Goal: Task Accomplishment & Management: Use online tool/utility

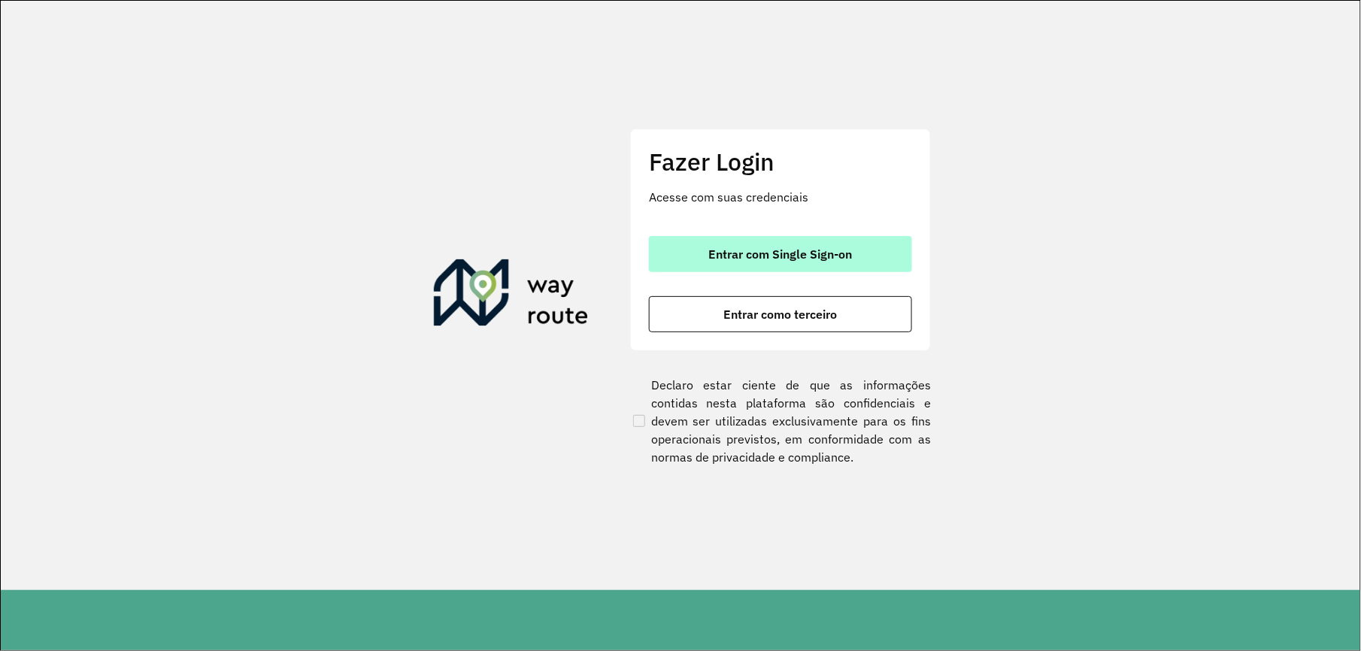
click at [707, 253] on button "Entrar com Single Sign-on" at bounding box center [780, 254] width 263 height 36
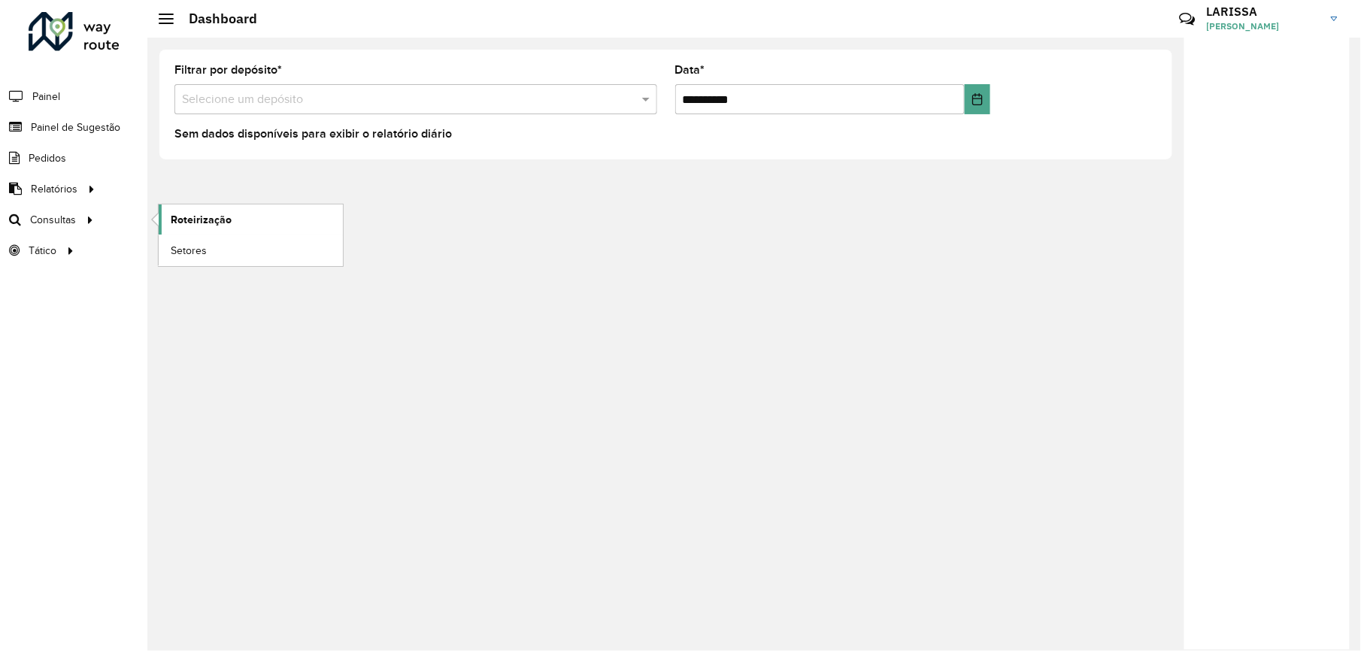
click at [185, 208] on link "Roteirização" at bounding box center [251, 220] width 184 height 30
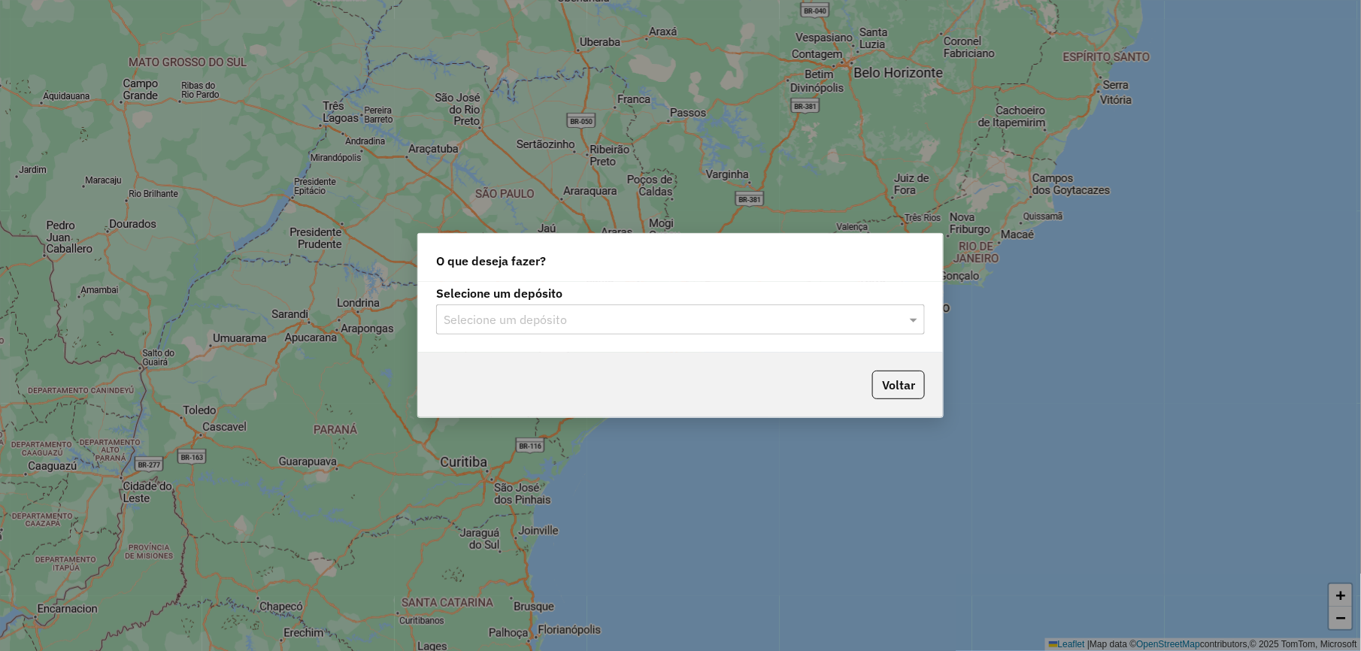
click at [677, 329] on div "Selecione um depósito" at bounding box center [680, 320] width 489 height 30
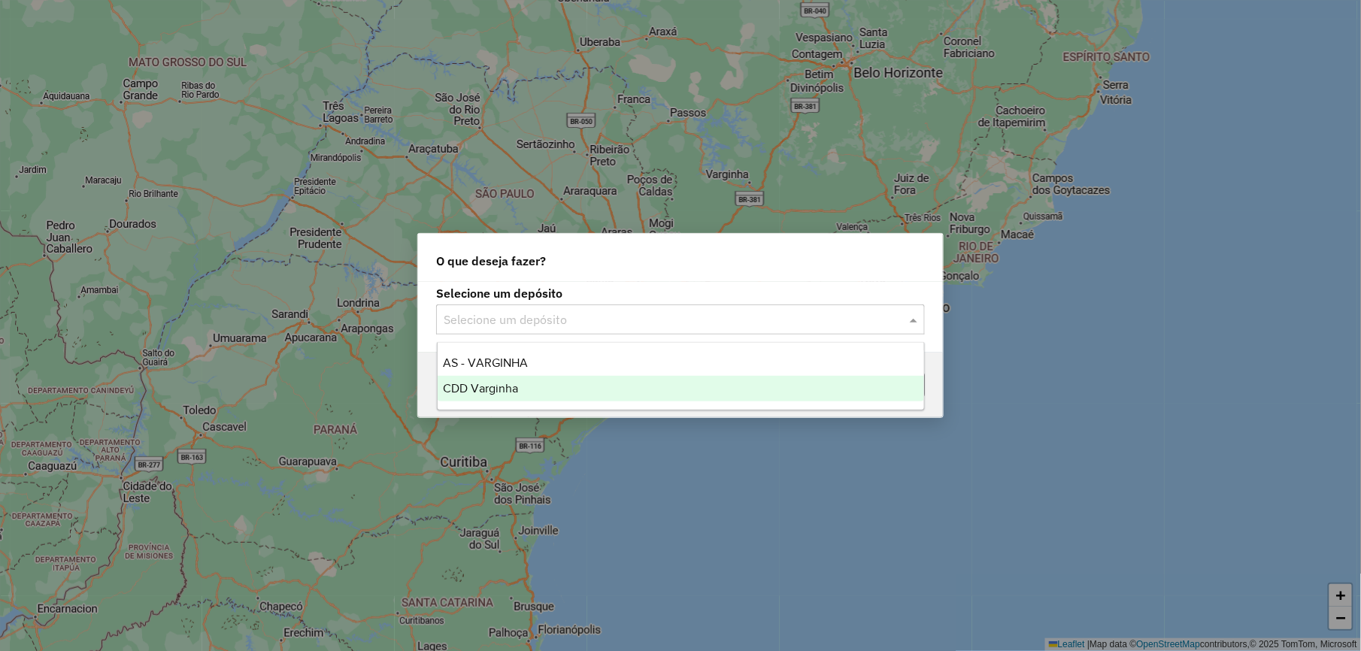
click at [594, 383] on div "CDD Varginha" at bounding box center [681, 389] width 486 height 26
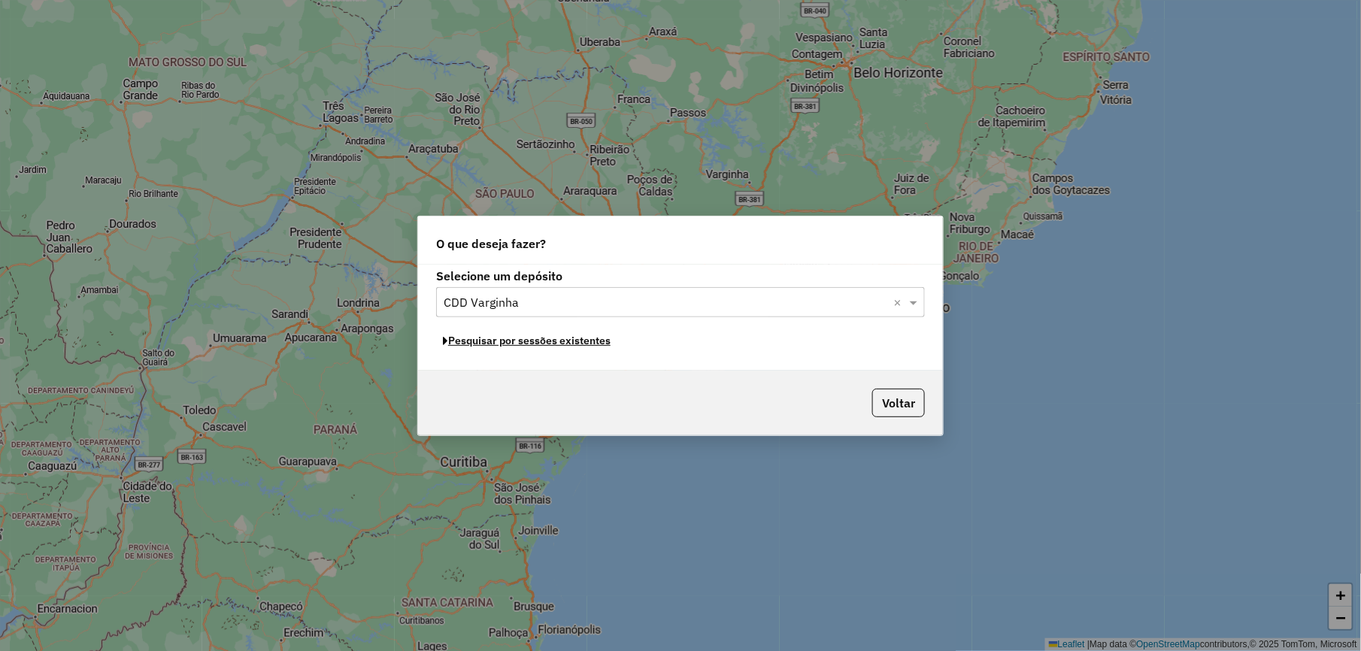
click at [576, 346] on button "Pesquisar por sessões existentes" at bounding box center [526, 340] width 181 height 23
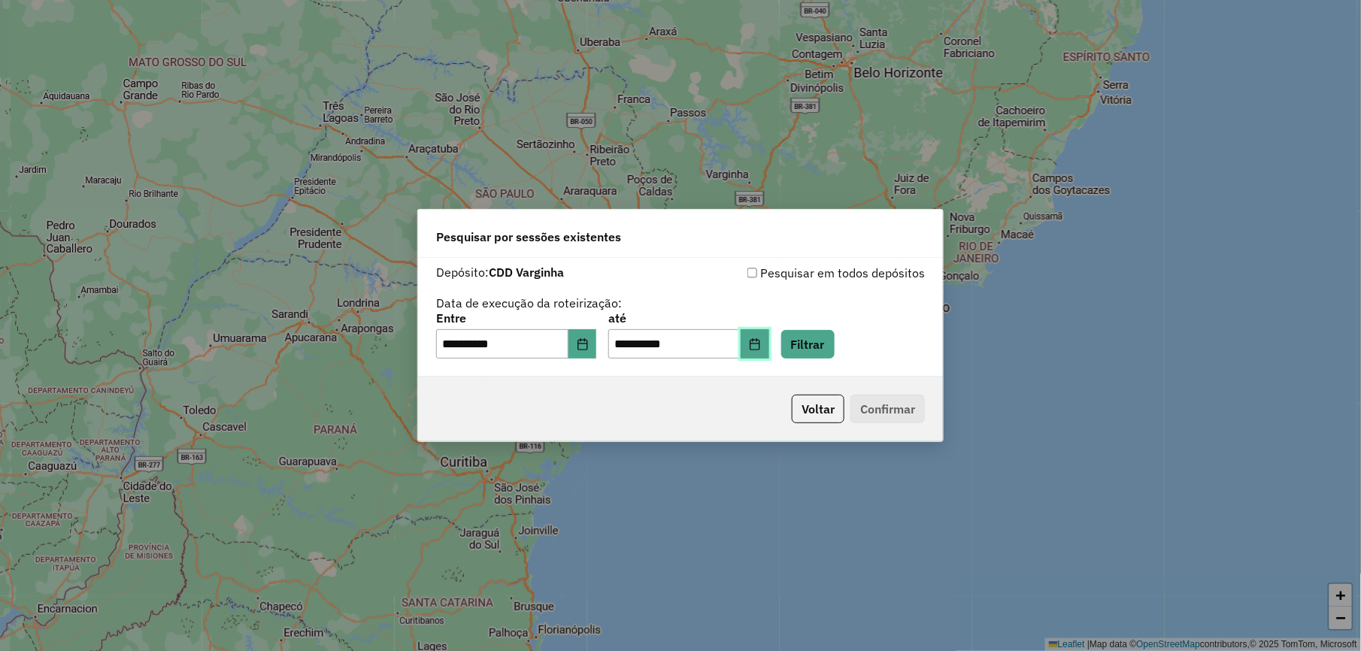
click at [769, 344] on button "Choose Date" at bounding box center [755, 344] width 29 height 30
click at [835, 330] on button "Filtrar" at bounding box center [807, 344] width 53 height 29
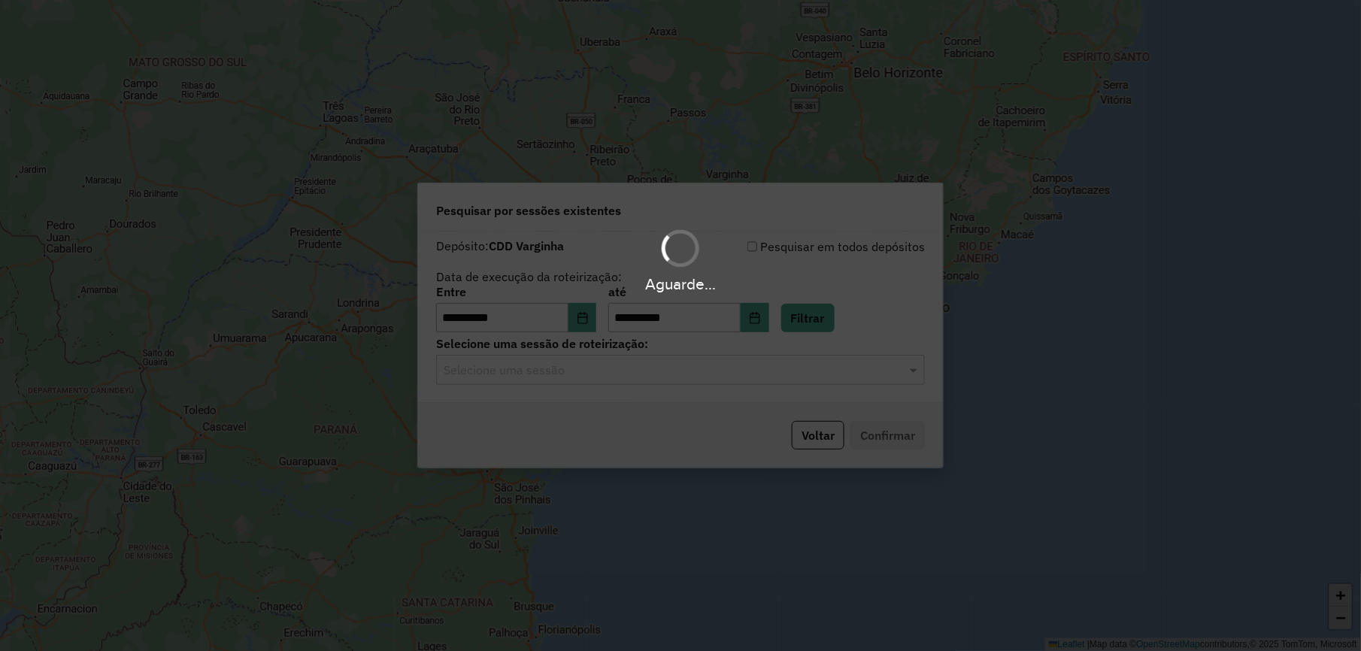
click at [792, 379] on hb-app "**********" at bounding box center [680, 325] width 1361 height 651
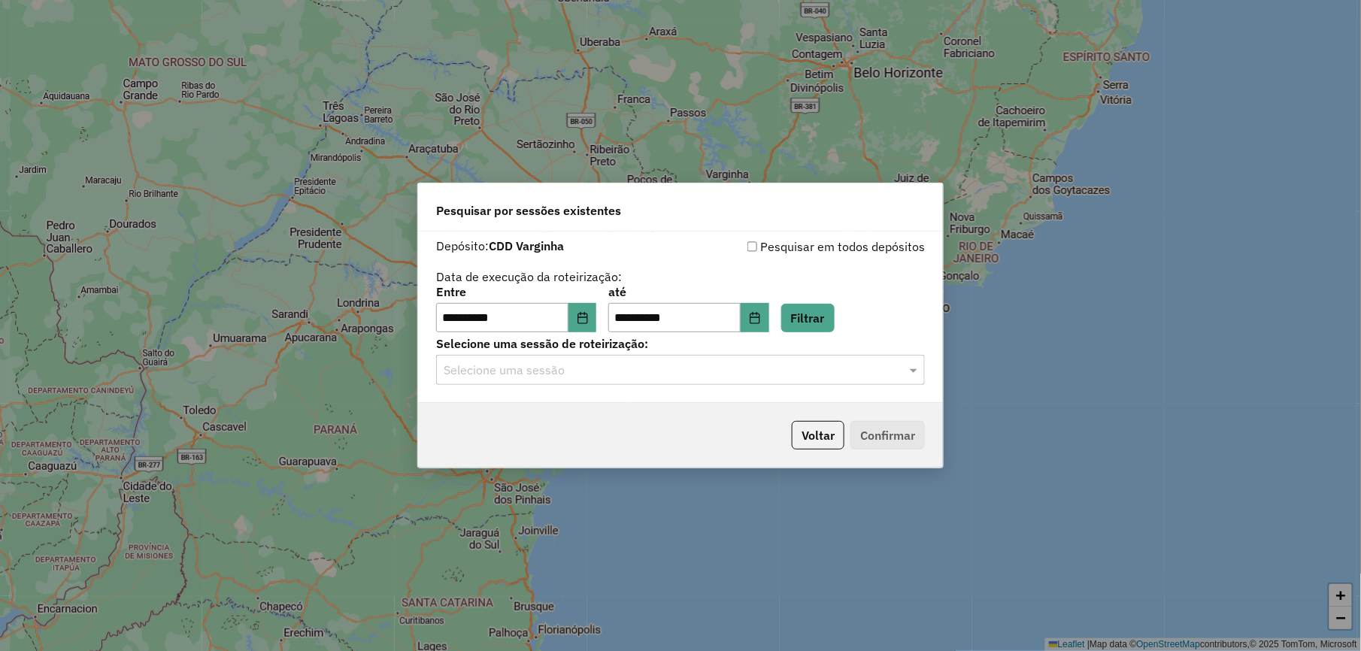
click at [749, 368] on input "text" at bounding box center [666, 371] width 444 height 18
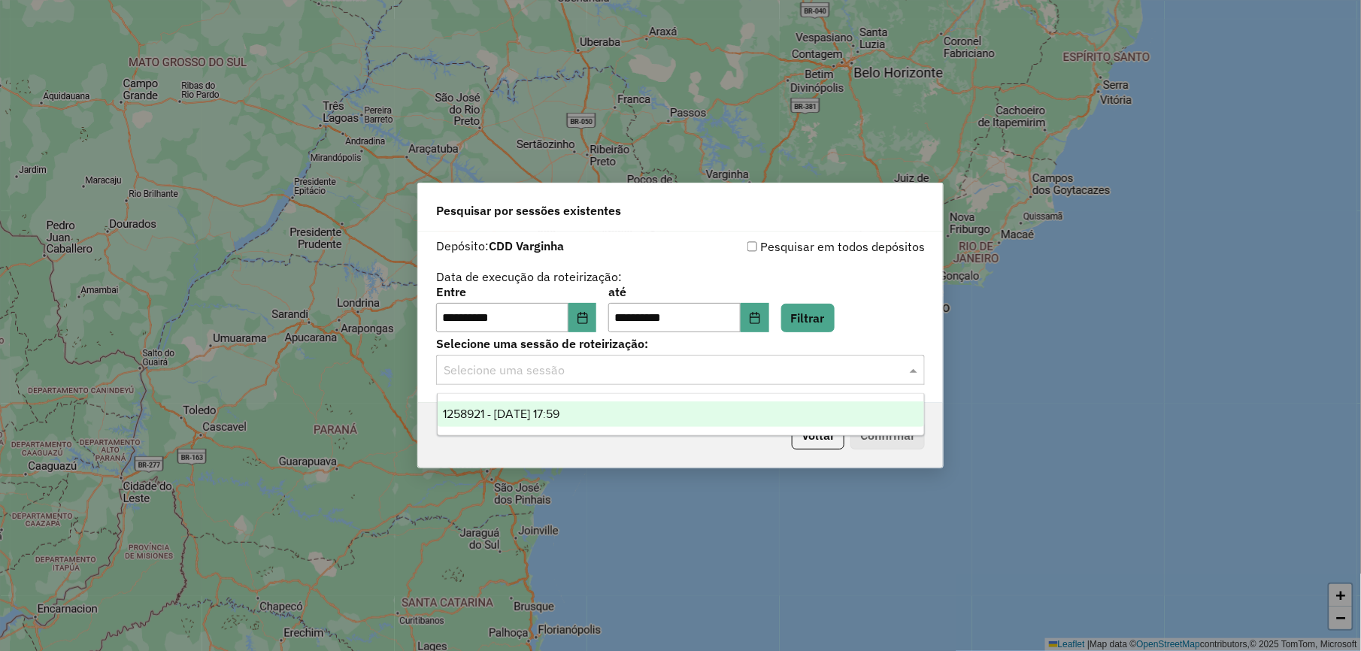
click at [707, 407] on div "1258921 - 04/09/2025 17:59" at bounding box center [681, 414] width 486 height 26
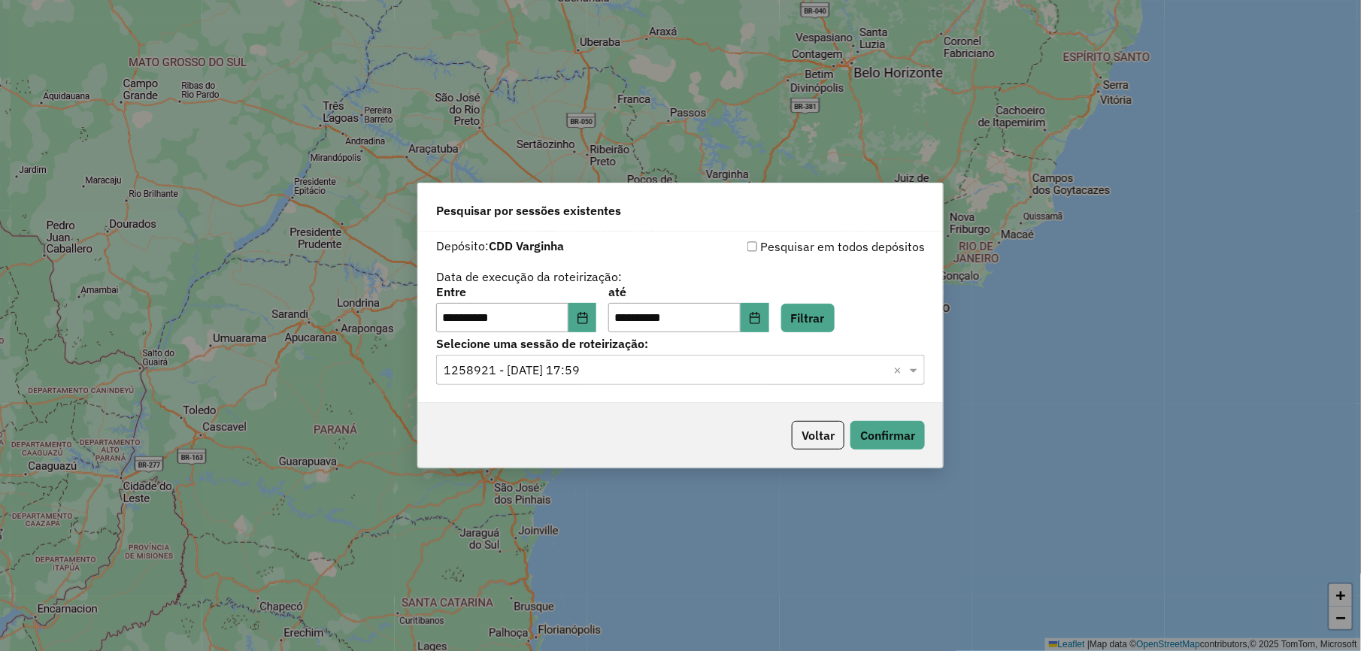
click at [927, 441] on div "Voltar Confirmar" at bounding box center [680, 435] width 525 height 65
click at [908, 444] on button "Confirmar" at bounding box center [887, 435] width 74 height 29
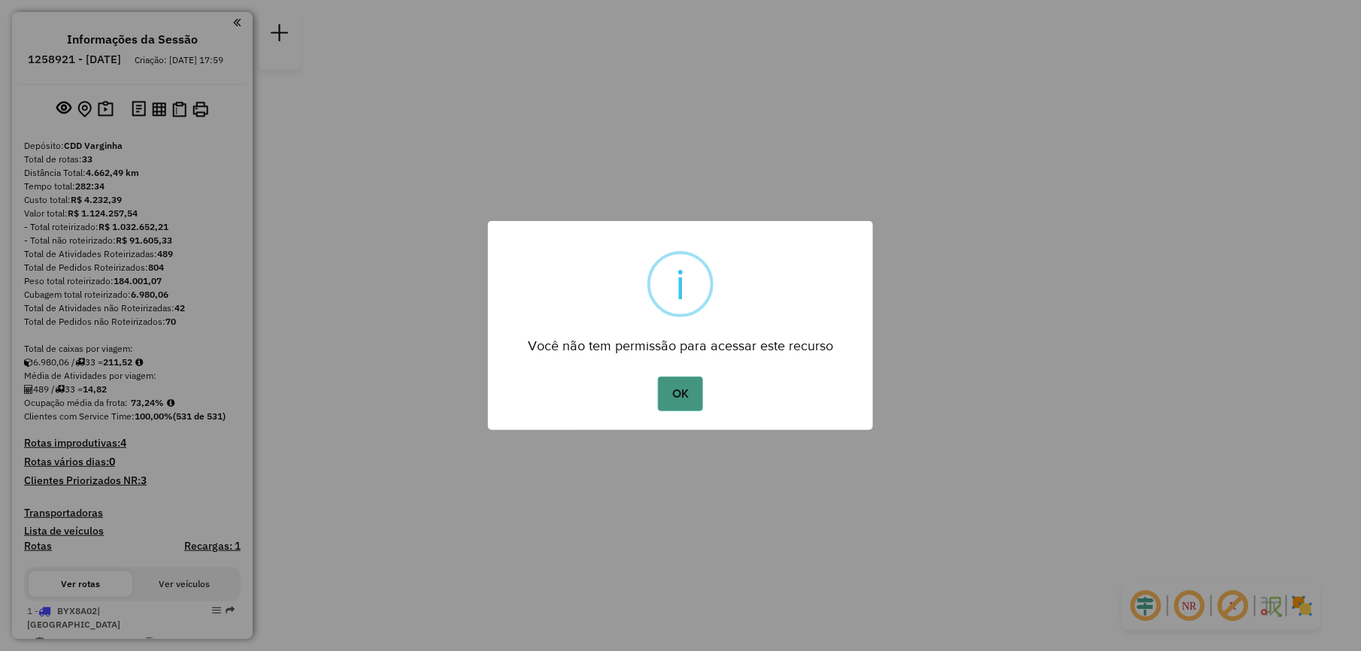
click at [678, 386] on button "OK" at bounding box center [680, 394] width 44 height 35
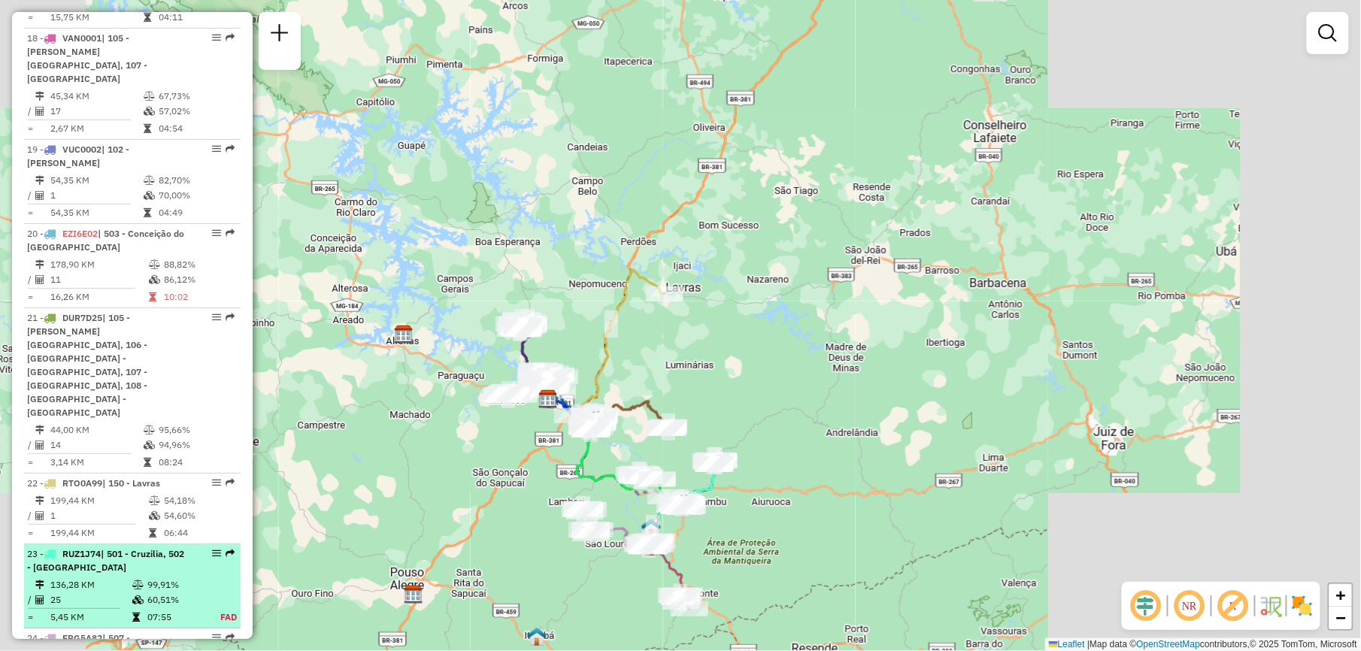
scroll to position [2205, 0]
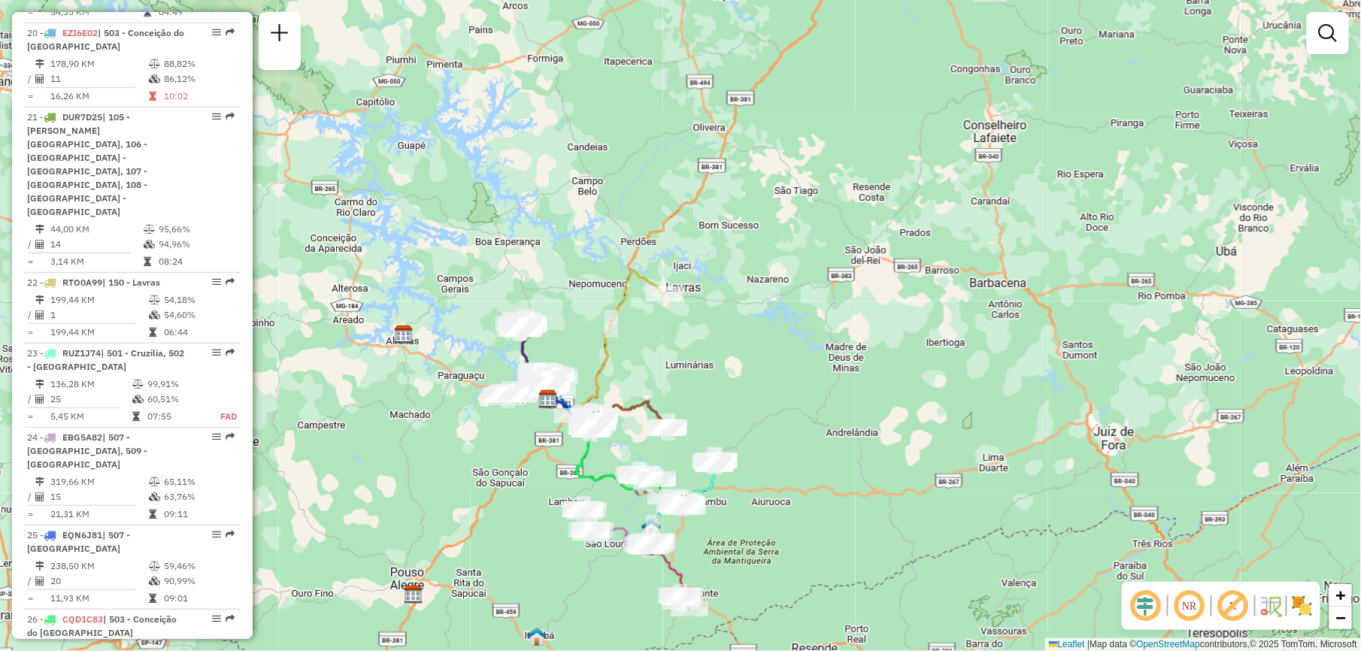
drag, startPoint x: 217, startPoint y: 476, endPoint x: 241, endPoint y: 542, distance: 70.1
